Goal: Transaction & Acquisition: Obtain resource

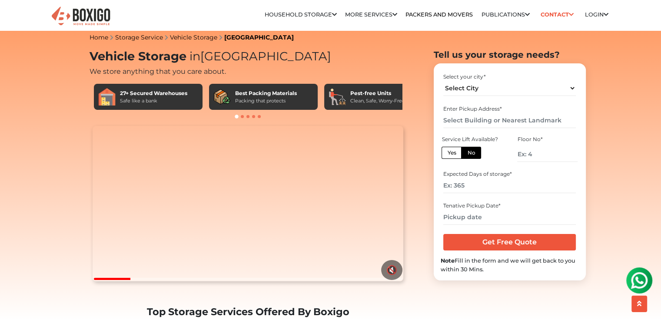
scroll to position [6, 0]
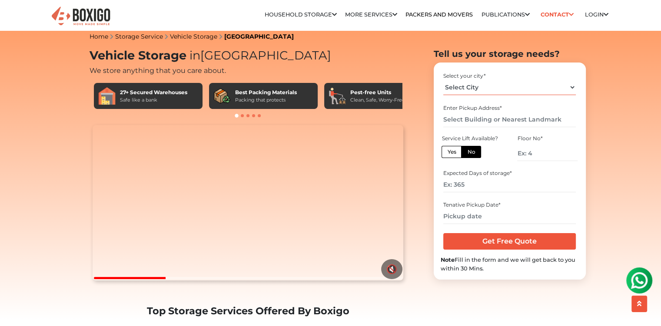
click at [570, 86] on select "Select City Bangalore Bengaluru Bhopal Bhubaneswar Chennai Coimbatore Cuttack D…" at bounding box center [509, 87] width 133 height 15
select select "[GEOGRAPHIC_DATA]"
click at [443, 80] on select "Select City Bangalore Bengaluru Bhopal Bhubaneswar Chennai Coimbatore Cuttack D…" at bounding box center [509, 87] width 133 height 15
click at [530, 121] on input "text" at bounding box center [509, 119] width 133 height 15
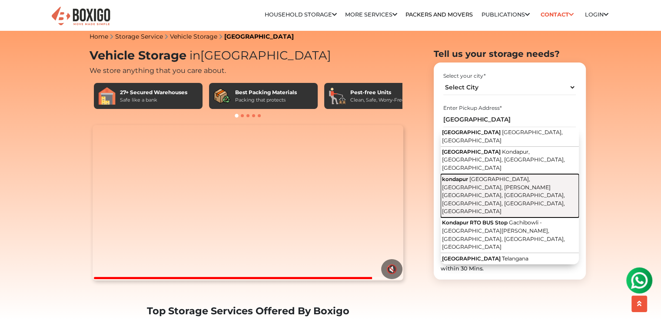
click at [514, 176] on span "Hitech City Road, Kondapur, Laxmi Cyber City, Whitefields, HITEC City, Kothagud…" at bounding box center [503, 195] width 123 height 39
type input "kondapur, [GEOGRAPHIC_DATA], [GEOGRAPHIC_DATA], [PERSON_NAME][GEOGRAPHIC_DATA],…"
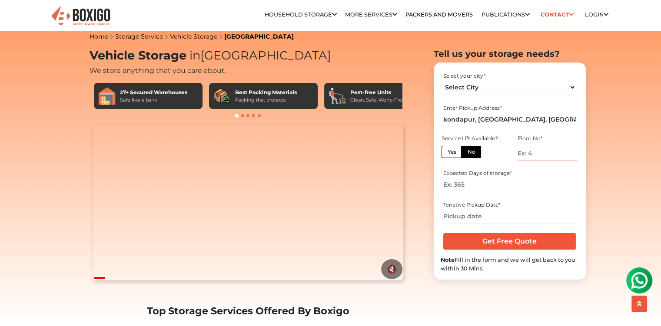
click at [546, 151] on input "number" at bounding box center [547, 153] width 60 height 15
type input "0"
click at [499, 185] on input "number" at bounding box center [509, 184] width 133 height 15
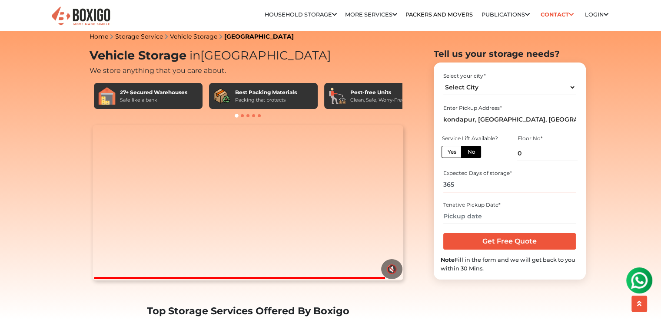
type input "365"
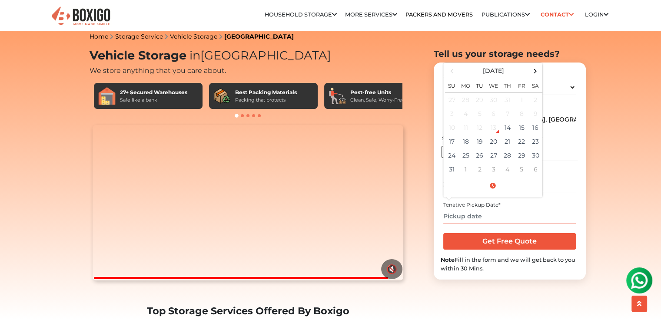
click at [487, 213] on input "text" at bounding box center [509, 216] width 133 height 15
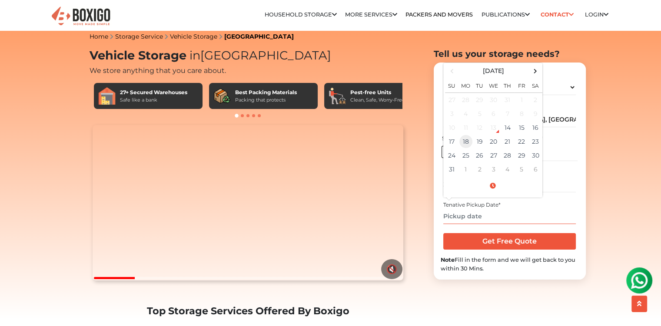
click at [466, 142] on td "18" at bounding box center [466, 142] width 14 height 14
type input "08/18/2025 12:00 AM"
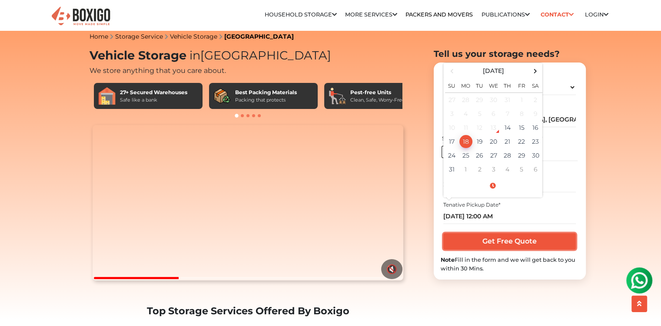
click at [544, 244] on input "Get Free Quote" at bounding box center [509, 241] width 133 height 17
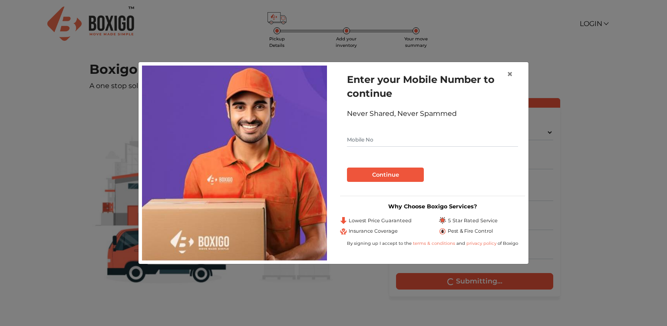
click at [393, 139] on input "text" at bounding box center [432, 140] width 171 height 14
type input "9160669191"
click at [385, 177] on button "Continue" at bounding box center [385, 175] width 77 height 15
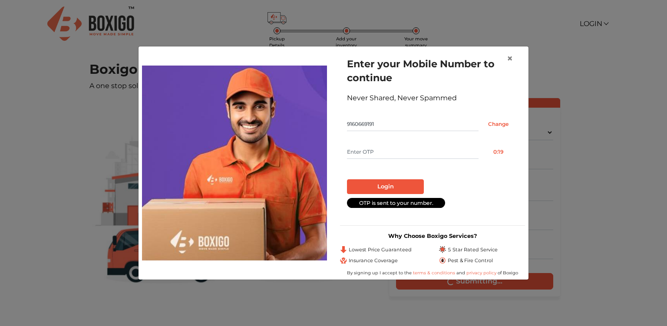
click at [394, 153] on input "text" at bounding box center [413, 152] width 132 height 14
type input "2231"
click at [404, 189] on button "Login" at bounding box center [385, 186] width 77 height 15
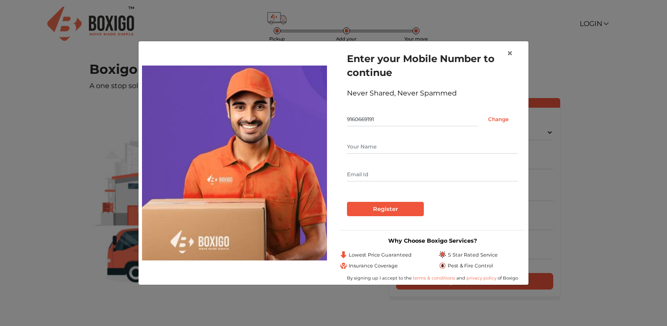
click at [389, 146] on input "text" at bounding box center [432, 147] width 171 height 14
type input "[PERSON_NAME]"
type input "[EMAIL_ADDRESS][DOMAIN_NAME]"
click at [387, 206] on input "Register" at bounding box center [385, 209] width 77 height 15
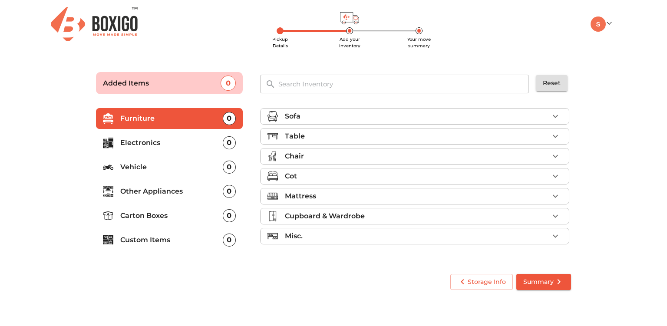
click at [164, 169] on p "Vehicle" at bounding box center [171, 167] width 103 height 10
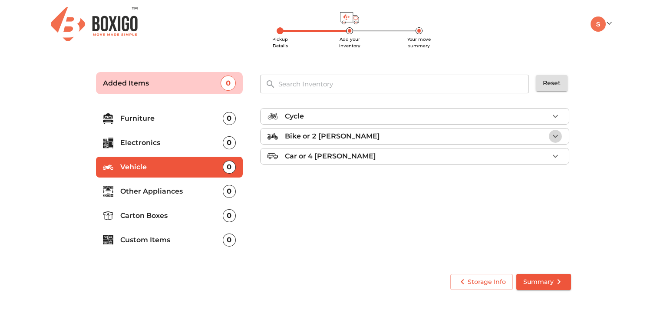
click at [557, 135] on icon "button" at bounding box center [555, 136] width 10 height 10
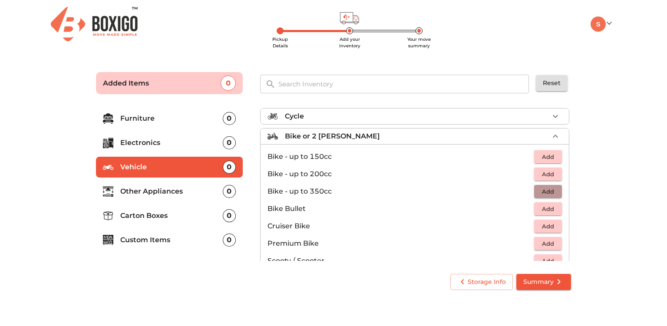
click at [541, 192] on span "Add" at bounding box center [548, 192] width 19 height 10
click at [549, 172] on span "Add" at bounding box center [548, 174] width 19 height 10
click at [549, 207] on span "Add" at bounding box center [548, 209] width 19 height 10
click at [526, 190] on icon "button" at bounding box center [529, 192] width 6 height 8
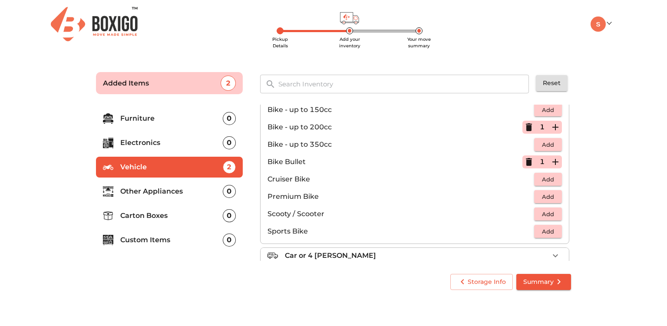
scroll to position [47, 0]
click at [545, 213] on span "Add" at bounding box center [548, 214] width 19 height 10
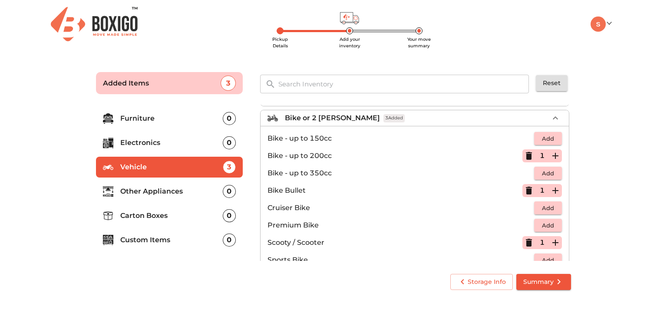
scroll to position [18, 0]
click at [526, 152] on icon "button" at bounding box center [529, 156] width 6 height 8
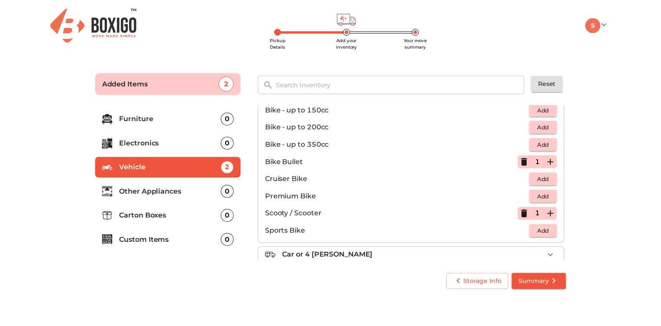
scroll to position [56, 0]
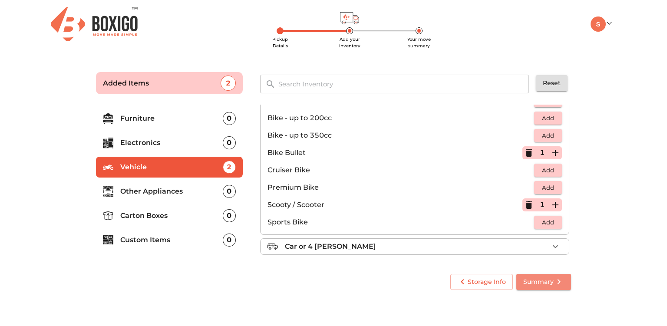
click at [537, 281] on span "Summary" at bounding box center [544, 282] width 41 height 11
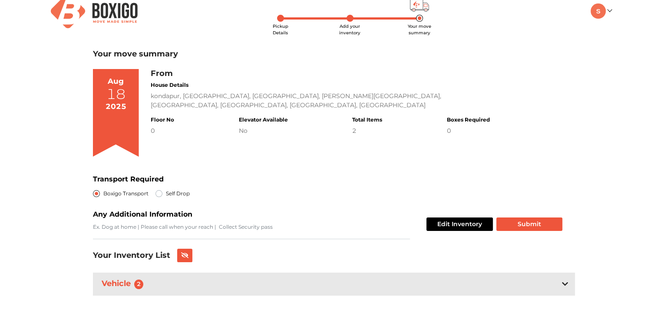
scroll to position [13, 0]
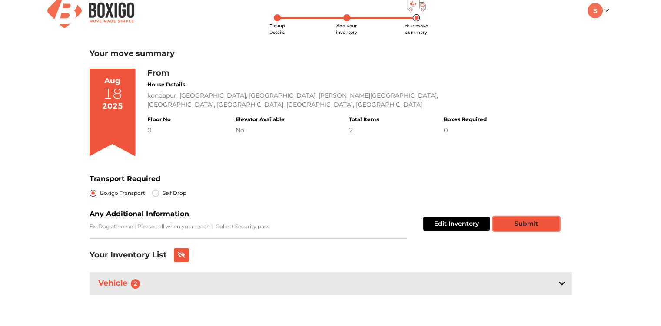
click at [530, 225] on button "Submit" at bounding box center [526, 223] width 66 height 13
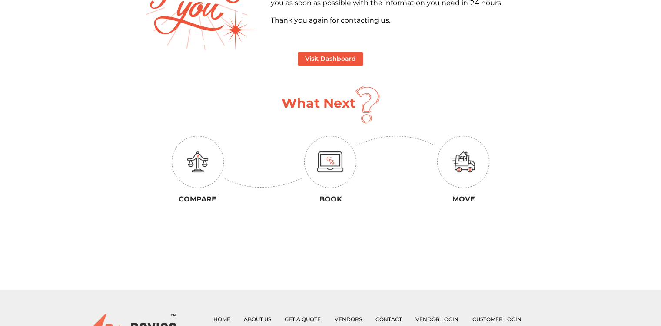
scroll to position [116, 0]
click at [342, 58] on button "Visit Dashboard" at bounding box center [331, 59] width 66 height 13
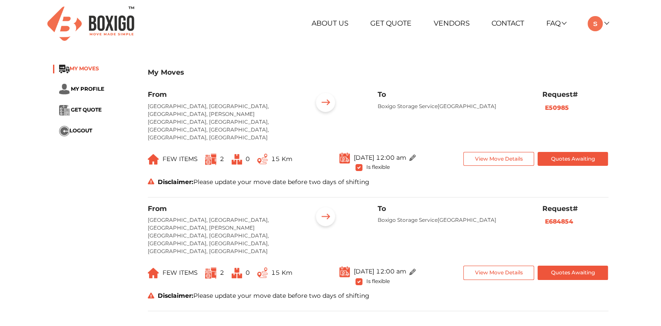
click at [91, 66] on span "MY MOVES" at bounding box center [85, 68] width 30 height 7
click at [564, 152] on button "Quotes Awaiting" at bounding box center [572, 159] width 71 height 14
click at [592, 152] on button "Quotes Awaiting" at bounding box center [572, 159] width 71 height 14
click at [606, 23] on link at bounding box center [597, 23] width 20 height 8
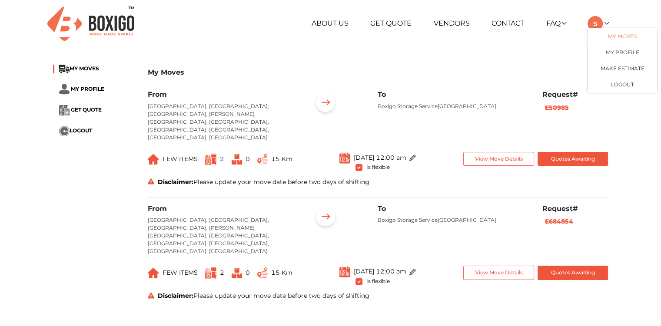
click at [605, 33] on link "My Moves" at bounding box center [622, 36] width 70 height 16
click at [615, 69] on link "Make Estimate" at bounding box center [622, 68] width 70 height 16
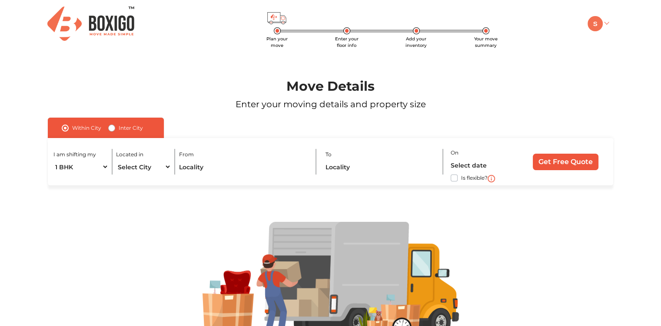
click at [602, 22] on img at bounding box center [594, 23] width 15 height 15
click at [610, 54] on link "My Profile" at bounding box center [622, 52] width 70 height 16
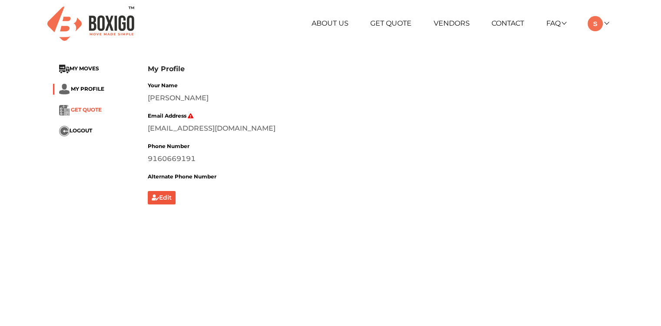
click at [97, 108] on span "GET QUOTE" at bounding box center [86, 109] width 31 height 7
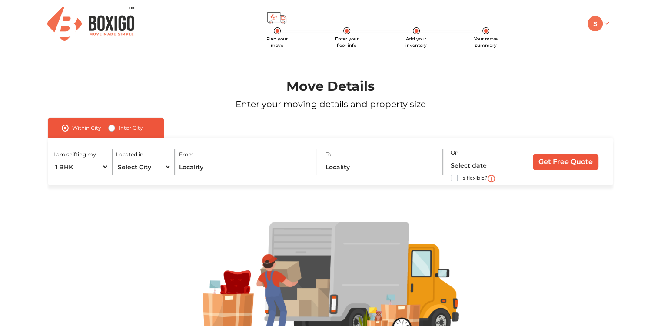
click at [606, 27] on link at bounding box center [597, 23] width 20 height 8
click at [630, 37] on link "My Moves" at bounding box center [622, 36] width 70 height 16
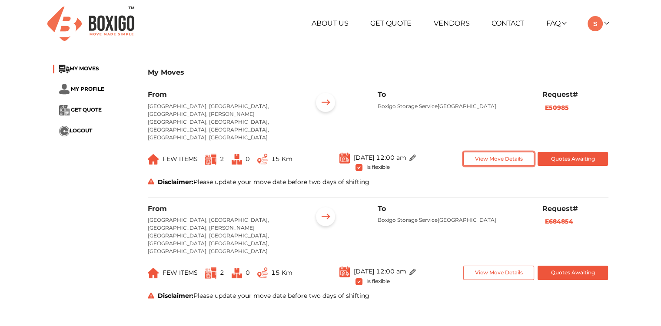
click at [511, 152] on button "View Move Details" at bounding box center [498, 159] width 71 height 14
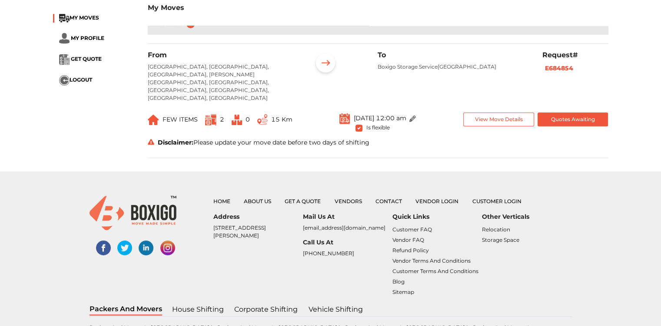
scroll to position [360, 0]
